Goal: Task Accomplishment & Management: Manage account settings

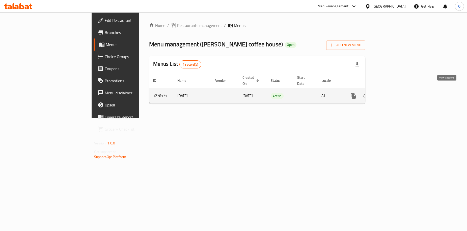
click at [396, 91] on link "enhanced table" at bounding box center [389, 96] width 12 height 12
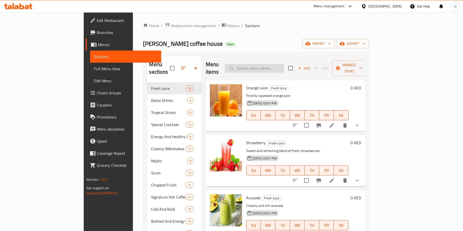
paste input "Acai Bowl"
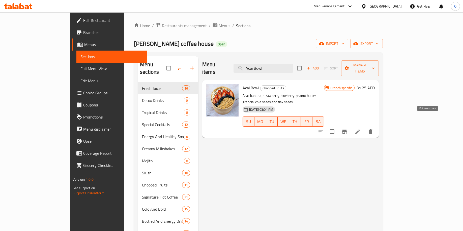
type input "Acai Bowl"
click at [361, 129] on icon at bounding box center [357, 132] width 6 height 6
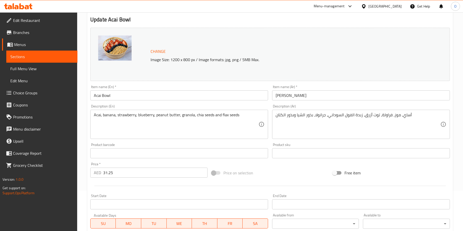
scroll to position [140, 0]
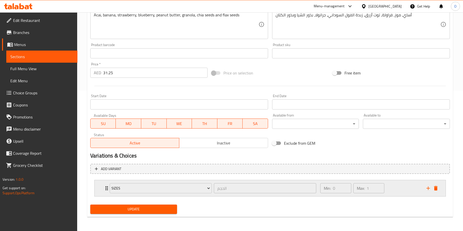
click at [107, 189] on div "Sizes الحجم ​" at bounding box center [213, 189] width 213 height 16
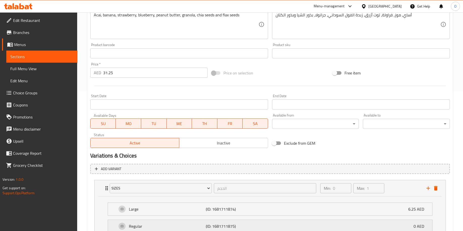
scroll to position [185, 0]
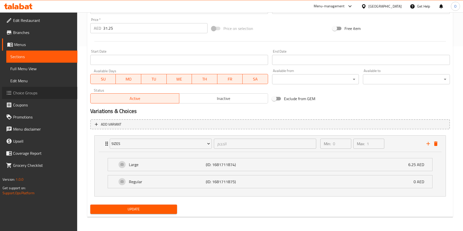
click at [26, 93] on span "Choice Groups" at bounding box center [43, 93] width 60 height 6
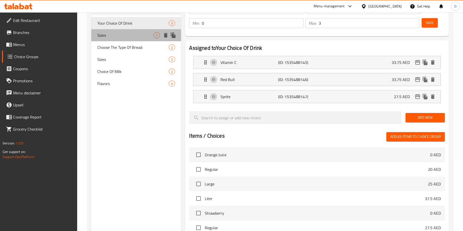
click at [105, 34] on span "Sizes" at bounding box center [125, 35] width 56 height 6
type input "Sizes"
type input "حجم"
type input "1"
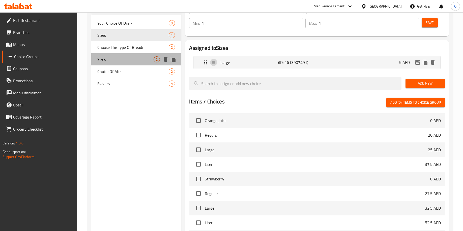
click at [106, 62] on span "Sizes" at bounding box center [125, 59] width 56 height 6
type input "الحجم"
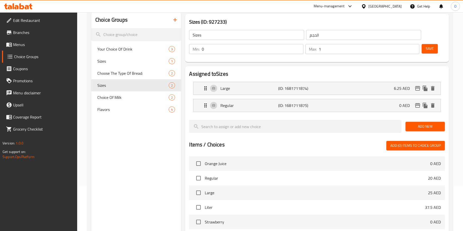
scroll to position [21, 0]
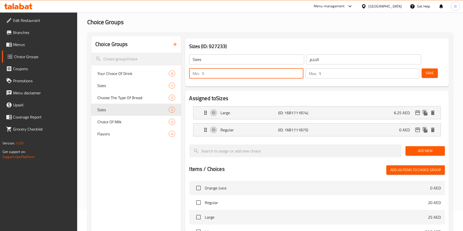
type input "1"
click at [299, 71] on input "1" at bounding box center [253, 74] width 102 height 10
click at [434, 73] on button "Save" at bounding box center [430, 73] width 16 height 9
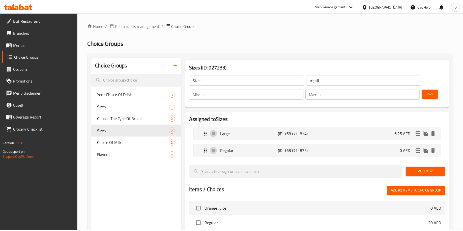
scroll to position [163, 0]
